Goal: Communication & Community: Ask a question

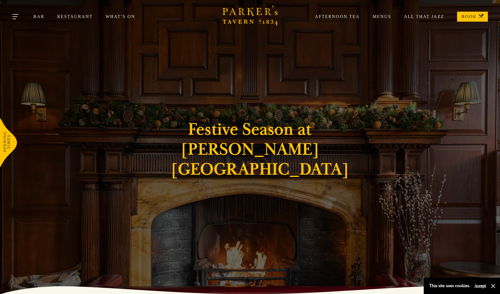
click at [16, 16] on button "Toggle navigation" at bounding box center [16, 18] width 24 height 24
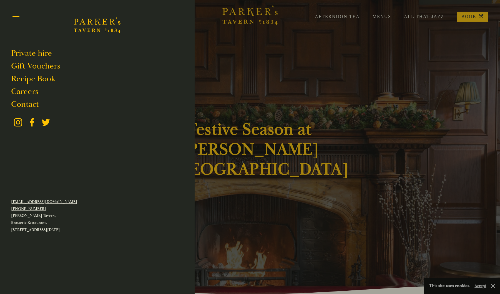
click at [15, 18] on button "Toggle navigation" at bounding box center [16, 18] width 24 height 24
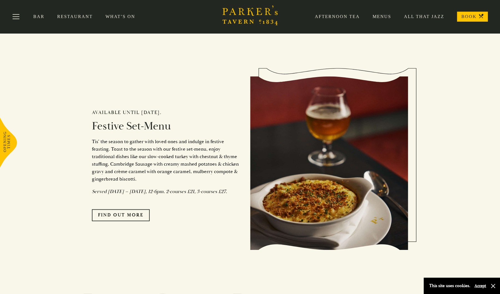
scroll to position [465, 0]
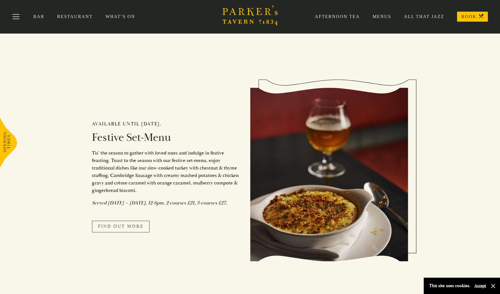
click at [126, 232] on link "FIND OUT MORE" at bounding box center [121, 227] width 58 height 12
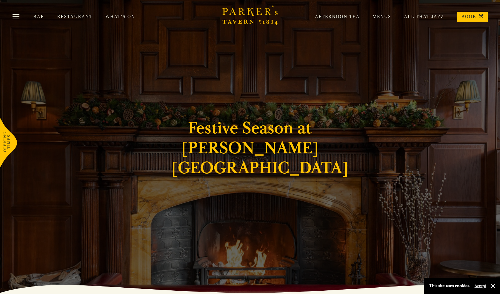
scroll to position [0, 0]
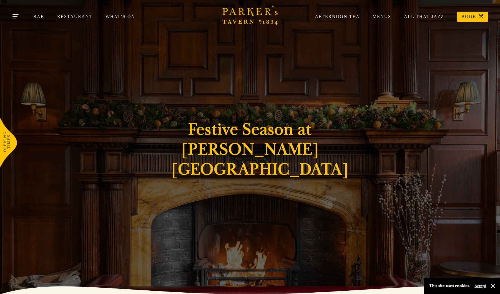
click at [18, 18] on button "Toggle navigation" at bounding box center [16, 18] width 24 height 24
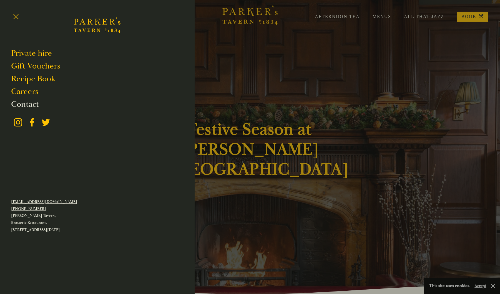
click at [28, 103] on link "Contact" at bounding box center [25, 104] width 28 height 11
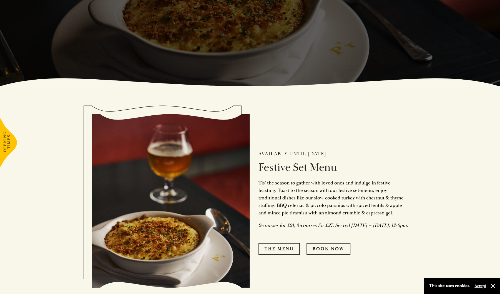
scroll to position [222, 0]
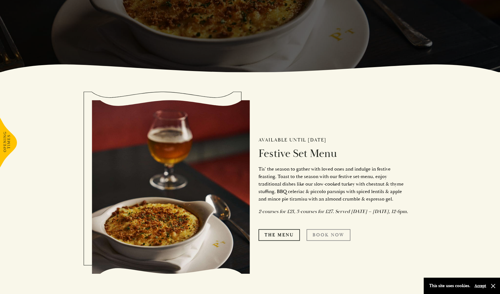
click at [321, 235] on link "Book Now" at bounding box center [329, 235] width 44 height 12
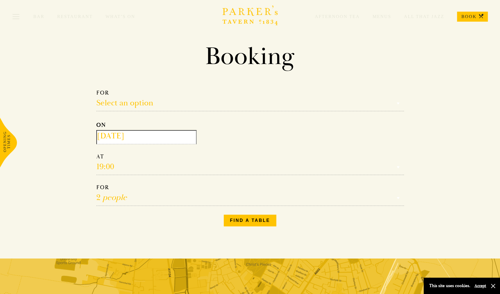
click at [151, 103] on select "Select an option Lunch Dinner Afternoon Tea" at bounding box center [250, 100] width 308 height 22
click at [96, 89] on select "Select an option Lunch Dinner Afternoon Tea" at bounding box center [250, 100] width 308 height 22
click at [136, 108] on select "Select an option Lunch Dinner Afternoon Tea" at bounding box center [250, 100] width 308 height 22
select select "134868"
click at [96, 89] on select "Select an option Lunch Dinner Afternoon Tea" at bounding box center [250, 100] width 308 height 22
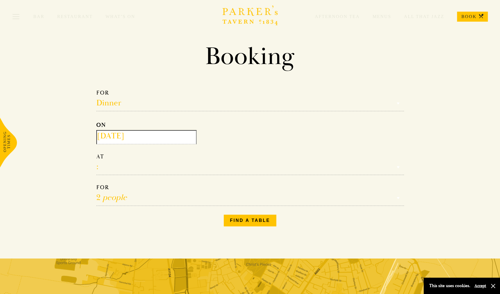
click at [134, 137] on input "2025-08-13" at bounding box center [146, 137] width 100 height 14
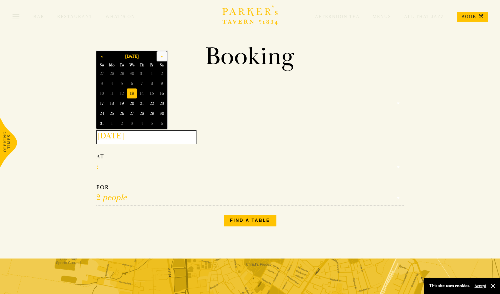
click at [161, 57] on button "»" at bounding box center [162, 56] width 10 height 10
click at [145, 82] on span "11" at bounding box center [142, 84] width 10 height 10
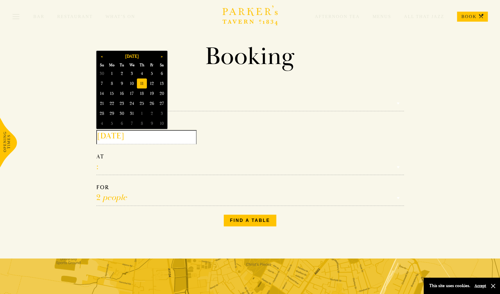
type input "2025-12-11"
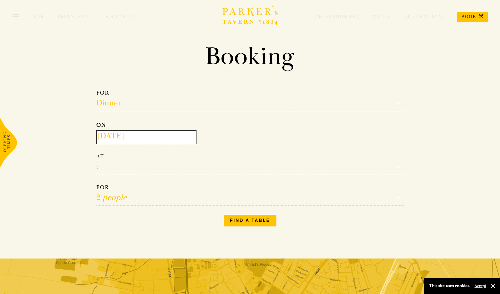
click at [116, 169] on select "17:00 18:00 18:30 19:00 19:30 20:00 20:30 21:00 21:30" at bounding box center [250, 164] width 308 height 22
select select "19:00"
click at [96, 153] on select "17:00 18:00 18:30 19:00 19:30 20:00 20:30 21:00 21:30" at bounding box center [250, 164] width 308 height 22
click at [124, 199] on select "1 person 2 people 3 people 4 people 5 people 6 people 7 people 8 people 9 peopl…" at bounding box center [250, 195] width 308 height 22
select select "21"
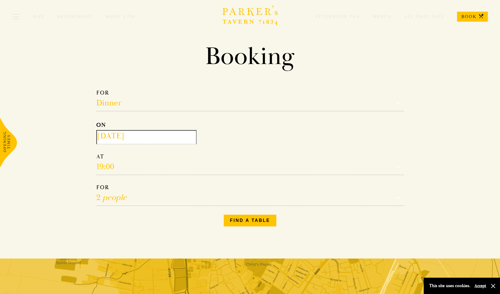
click at [96, 184] on select "1 person 2 people 3 people 4 people 5 people 6 people 7 people 8 people 9 peopl…" at bounding box center [250, 195] width 308 height 22
drag, startPoint x: 256, startPoint y: 221, endPoint x: 174, endPoint y: 210, distance: 83.2
click at [174, 210] on div "Make a Reservation Dinner Select an option Lunch Dinner Afternoon Tea ON 2025-1…" at bounding box center [250, 158] width 317 height 146
click at [170, 204] on select "1 person 2 people 3 people 4 people 5 people 6 people 7 people 8 people 9 peopl…" at bounding box center [250, 195] width 308 height 22
click at [96, 184] on select "1 person 2 people 3 people 4 people 5 people 6 people 7 people 8 people 9 peopl…" at bounding box center [250, 195] width 308 height 22
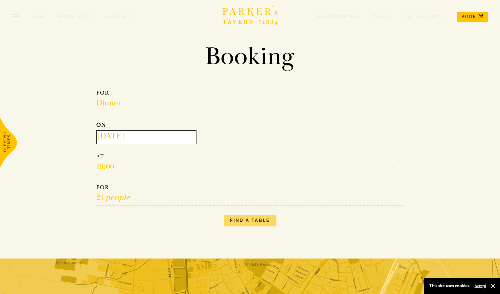
click at [256, 222] on button "Find a table" at bounding box center [250, 221] width 53 height 12
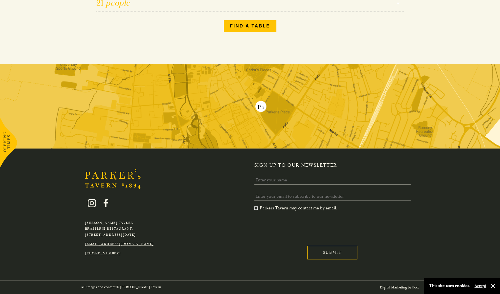
scroll to position [195, 0]
click at [286, 180] on input "Name" at bounding box center [332, 180] width 157 height 9
click at [286, 179] on input "Name" at bounding box center [332, 180] width 157 height 9
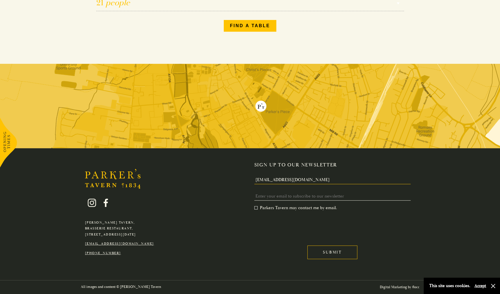
type input "marketing@rhpartnership.co.uk"
click at [304, 199] on input "Email *" at bounding box center [332, 196] width 157 height 9
click at [298, 179] on input "marketing@rhpartnership.co.uk" at bounding box center [332, 180] width 157 height 9
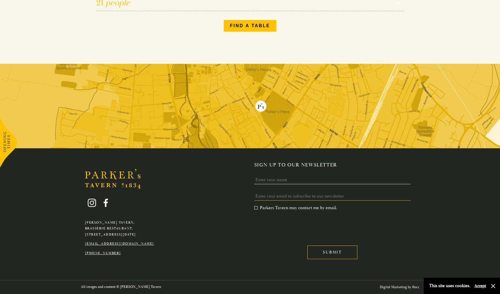
click at [297, 197] on input "Email *" at bounding box center [332, 196] width 157 height 9
paste input "marketing@rhpartnership.co.uk"
type input "marketing@rhpartnership.co.uk"
click at [292, 178] on input "Name" at bounding box center [332, 180] width 157 height 9
type input "Akca"
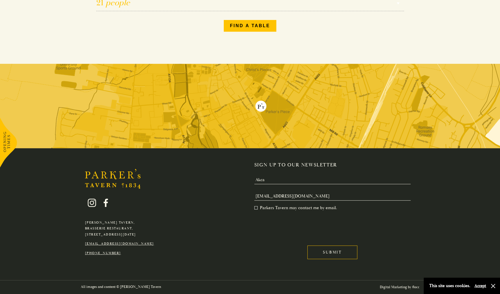
click at [289, 208] on label "Parkers Tavern may contact me by email. *" at bounding box center [295, 208] width 83 height 6
click at [256, 209] on input "Parkers Tavern may contact me by email. *" at bounding box center [256, 209] width 0 height 0
drag, startPoint x: 338, startPoint y: 253, endPoint x: 378, endPoint y: 245, distance: 41.2
click at [338, 253] on input "Submit" at bounding box center [333, 253] width 50 height 14
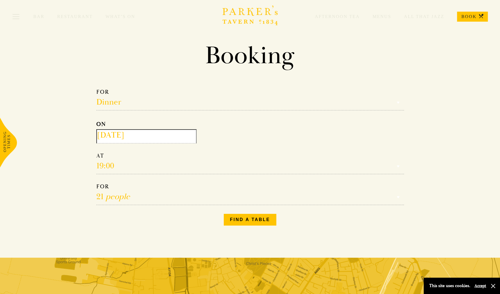
scroll to position [0, 0]
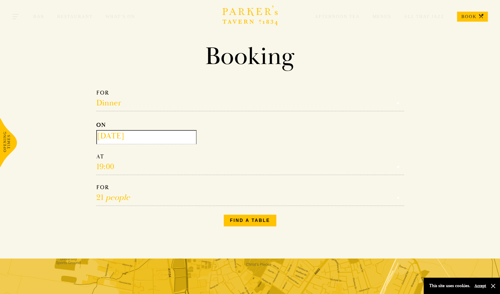
click at [17, 22] on button "Toggle navigation" at bounding box center [16, 18] width 24 height 24
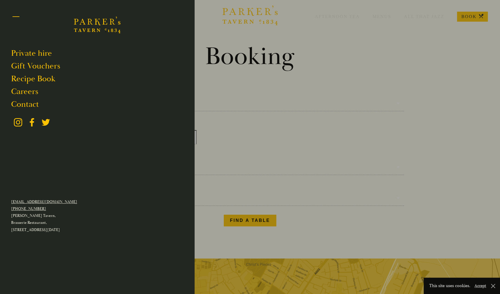
click at [16, 13] on button "Toggle navigation" at bounding box center [16, 18] width 24 height 24
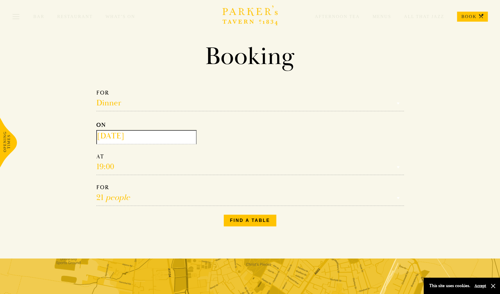
click at [467, 20] on link "BOOK" at bounding box center [472, 17] width 31 height 10
click at [391, 36] on body "Brasserie Restaurant Cambridge | Parker's Tavern Cambridge Parker's Tavern is a…" at bounding box center [250, 238] width 500 height 476
click at [236, 18] on icon "Brasserie Restaurant Cambridge | Parker's Tavern Cambridge Parker's Tavern is a…" at bounding box center [251, 16] width 56 height 20
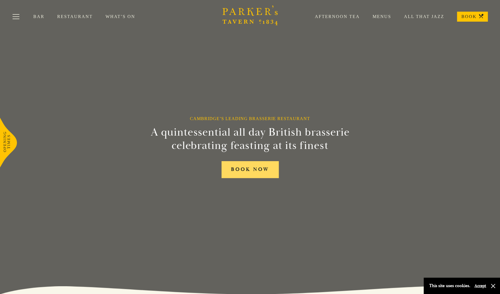
click at [244, 171] on link "BOOK NOW" at bounding box center [250, 169] width 57 height 17
click at [380, 13] on div "Afternoon Tea Menus All That Jazz BOOK" at bounding box center [395, 17] width 186 height 10
click at [380, 16] on link "Menus" at bounding box center [375, 17] width 31 height 6
click at [19, 16] on button "Toggle navigation" at bounding box center [16, 18] width 24 height 24
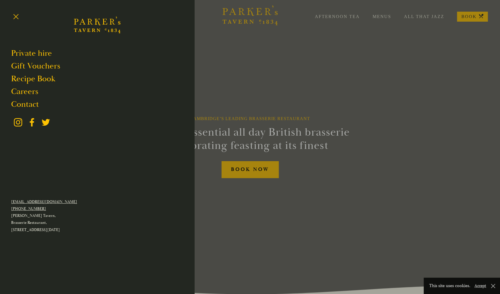
click at [319, 204] on div at bounding box center [250, 147] width 500 height 294
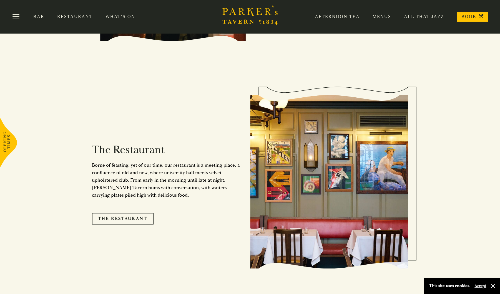
scroll to position [237, 0]
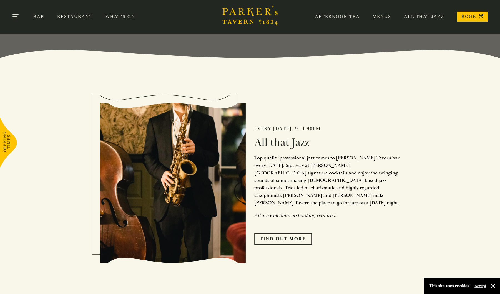
click at [13, 16] on button "Toggle navigation" at bounding box center [16, 18] width 24 height 24
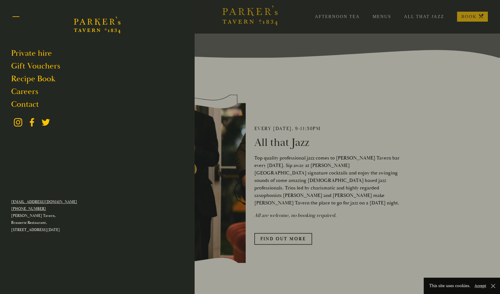
click at [19, 17] on button "Toggle navigation" at bounding box center [16, 18] width 24 height 24
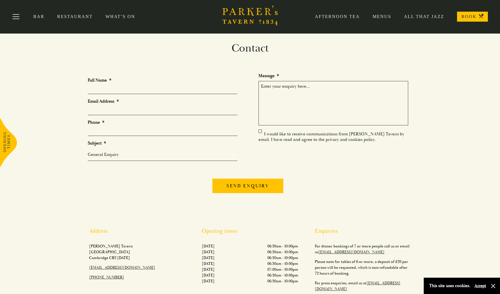
click at [136, 90] on input "Full Name *" at bounding box center [163, 90] width 150 height 9
type input "[PERSON_NAME]"
type input "[EMAIL_ADDRESS][DOMAIN_NAME]"
type input "01223316309"
click at [124, 155] on select "General Enquiry Private Bookings Group Bookings Events" at bounding box center [163, 154] width 150 height 7
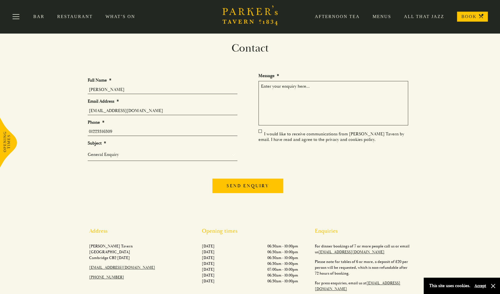
select select "Group Bookings"
click at [88, 151] on select "General Enquiry Private Bookings Group Bookings Events" at bounding box center [163, 154] width 150 height 7
click at [303, 96] on textarea "Message *" at bounding box center [334, 103] width 150 height 44
click at [329, 83] on textarea "Hi there, we are intrested in booked the festive menu 3 course for around 50-60…" at bounding box center [334, 103] width 150 height 44
click at [328, 86] on textarea "Hi there, we are intrested in booked the festive menu 3 course for around 50-60…" at bounding box center [334, 103] width 150 height 44
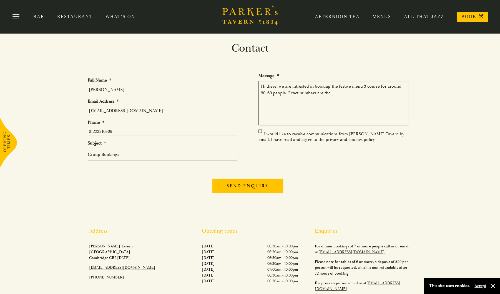
click at [358, 95] on textarea "Hi there, we are intrested in booking the festive menu 3 course for around 50-6…" at bounding box center [334, 103] width 150 height 44
click at [373, 92] on textarea "Hi there, we are intrested in booking the festive menu 3 course for around 50-6…" at bounding box center [334, 103] width 150 height 44
click at [378, 86] on textarea "Hi there, we are intrested in booking the festive menu 3 course for around 50-6…" at bounding box center [334, 103] width 150 height 44
click at [352, 86] on textarea "Hi there, we are intrested in booking the festive menu 3 course for around 50-6…" at bounding box center [334, 103] width 150 height 44
click at [338, 86] on textarea "Hi there, we are intrested in booking the festive menu 3 course for around 50-6…" at bounding box center [334, 103] width 150 height 44
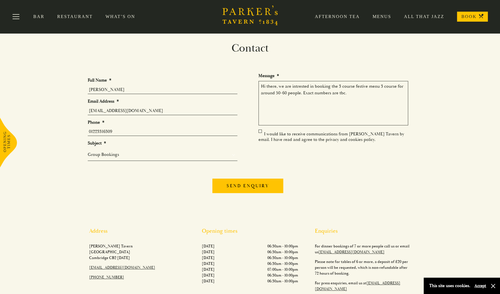
click at [383, 84] on textarea "Hi there, we are intrested in booking the 3 course festive menu 3 course for ar…" at bounding box center [334, 103] width 150 height 44
click at [374, 94] on textarea "Hi there, we are intrested in booking the 3 course festive menuc for around 50-…" at bounding box center [334, 103] width 150 height 44
click at [329, 106] on textarea "Hi there, we are intrested in booking the 3 course festive menuc for around 50-…" at bounding box center [334, 103] width 150 height 44
click at [385, 106] on textarea "Hi there, we are intrested in booking the 3 course festive menuc for around 50-…" at bounding box center [334, 103] width 150 height 44
click at [381, 84] on textarea "Hi there, we are intrested in booking the 3 course festive menuc for around 50-…" at bounding box center [334, 103] width 150 height 44
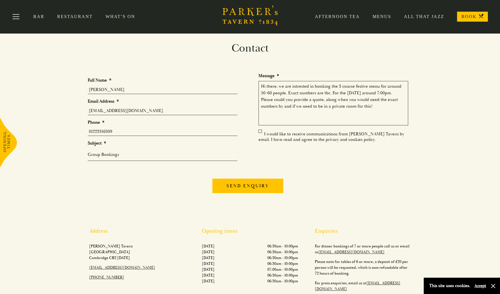
click at [397, 109] on textarea "Hi there, we are intrested in booking the 3 course festive menu for around 50-6…" at bounding box center [334, 103] width 150 height 44
drag, startPoint x: 391, startPoint y: 106, endPoint x: 369, endPoint y: 101, distance: 22.5
click at [369, 101] on textarea "Hi there, we are intrested in booking the 3 course festive menu for around 50-6…" at bounding box center [334, 103] width 150 height 44
click at [365, 106] on textarea "Hi there, we are intrested in booking the 3 course festive menu for around 50-6…" at bounding box center [334, 103] width 150 height 44
click at [406, 106] on textarea "Hi there, we are intrested in booking the 3 course festive menu for around 50-6…" at bounding box center [334, 103] width 150 height 44
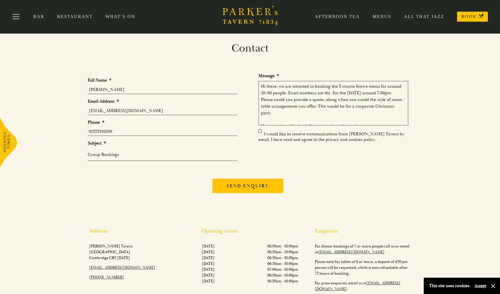
click at [403, 109] on textarea "Hi there, we are intrested in booking the 3 course festive menu for around 50-6…" at bounding box center [334, 103] width 150 height 44
click at [406, 106] on textarea "Hi there, we are intrested in booking the 3 course festive menu for around 50-6…" at bounding box center [334, 103] width 150 height 44
drag, startPoint x: 375, startPoint y: 118, endPoint x: 308, endPoint y: 122, distance: 67.0
click at [308, 122] on textarea "Hi there, we are intrested in booking the 3 course festive menu for around 50-6…" at bounding box center [334, 103] width 150 height 44
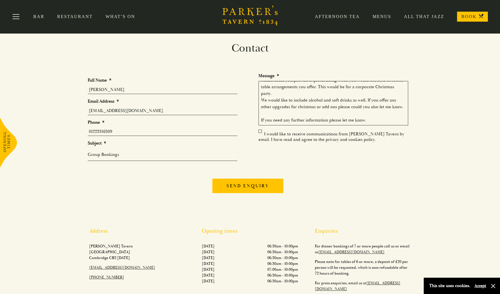
click at [298, 115] on textarea "Hi there, we are intrested in booking the 3 course festive menu for around 50-6…" at bounding box center [334, 103] width 150 height 44
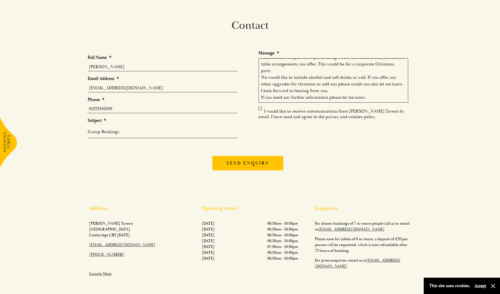
scroll to position [28, 0]
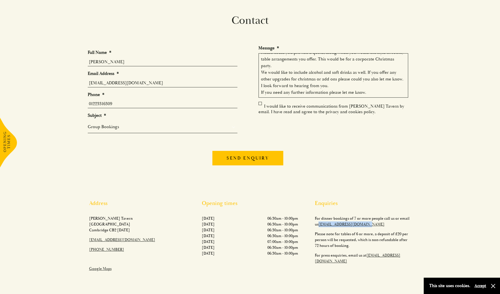
drag, startPoint x: 365, startPoint y: 225, endPoint x: 319, endPoint y: 226, distance: 45.6
click at [319, 226] on p "For dinner bookings of 7 or more people call us or email us [EMAIL_ADDRESS][DOM…" at bounding box center [363, 222] width 96 height 12
copy link "[EMAIL_ADDRESS][DOMAIN_NAME]"
click at [319, 72] on textarea "Hi there, we are intrested in booking the 3 course festive menu for around 50-6…" at bounding box center [334, 75] width 150 height 44
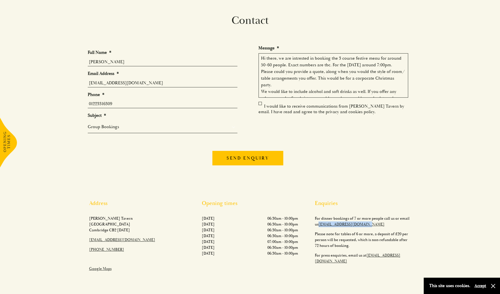
scroll to position [0, 0]
paste textarea "[EMAIL_ADDRESS][DOMAIN_NAME]"
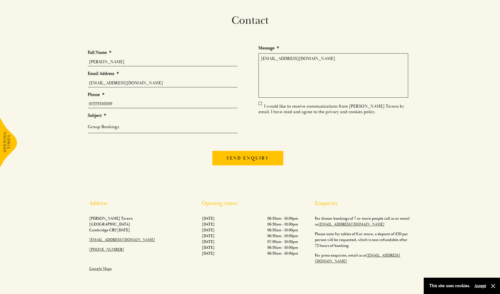
click at [333, 78] on textarea "[EMAIL_ADDRESS][DOMAIN_NAME]" at bounding box center [334, 75] width 150 height 44
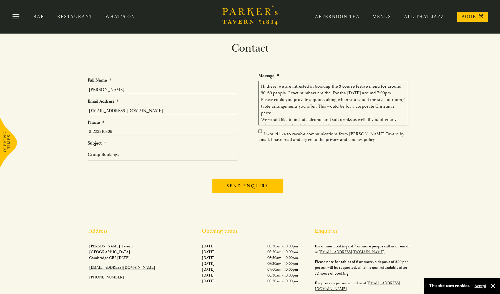
type textarea "Hi there, we are intrested in booking the 3 course festive menu for around 50-6…"
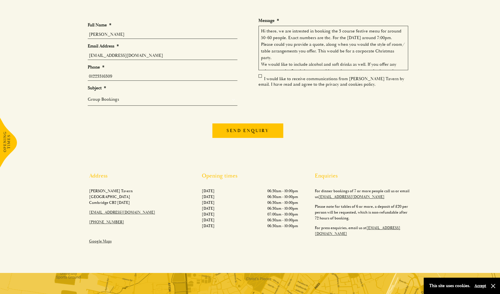
scroll to position [56, 0]
